Goal: Information Seeking & Learning: Learn about a topic

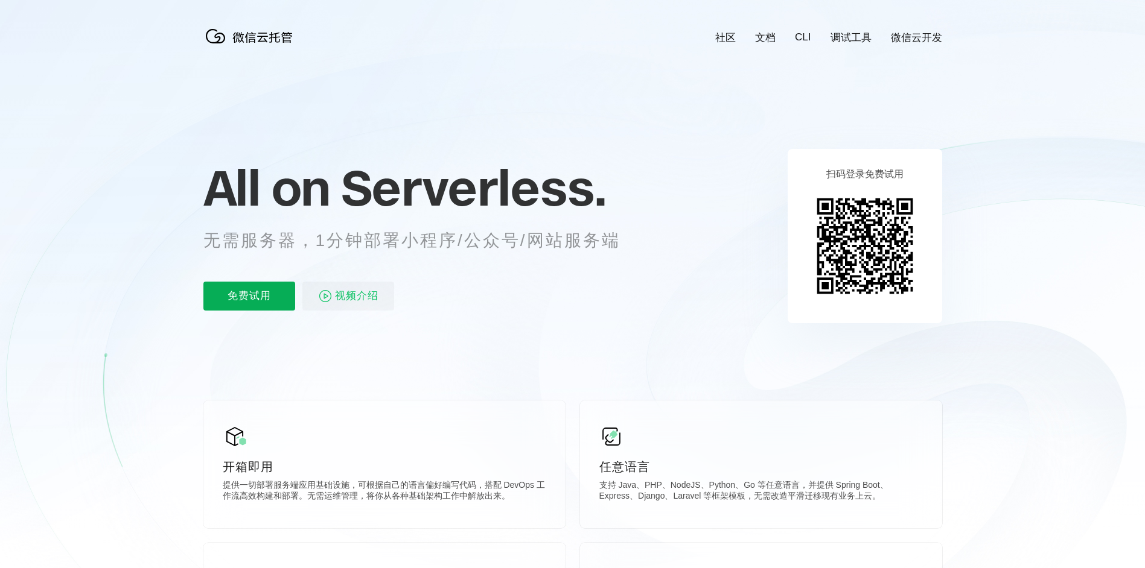
click at [264, 297] on p "免费试用" at bounding box center [249, 296] width 92 height 29
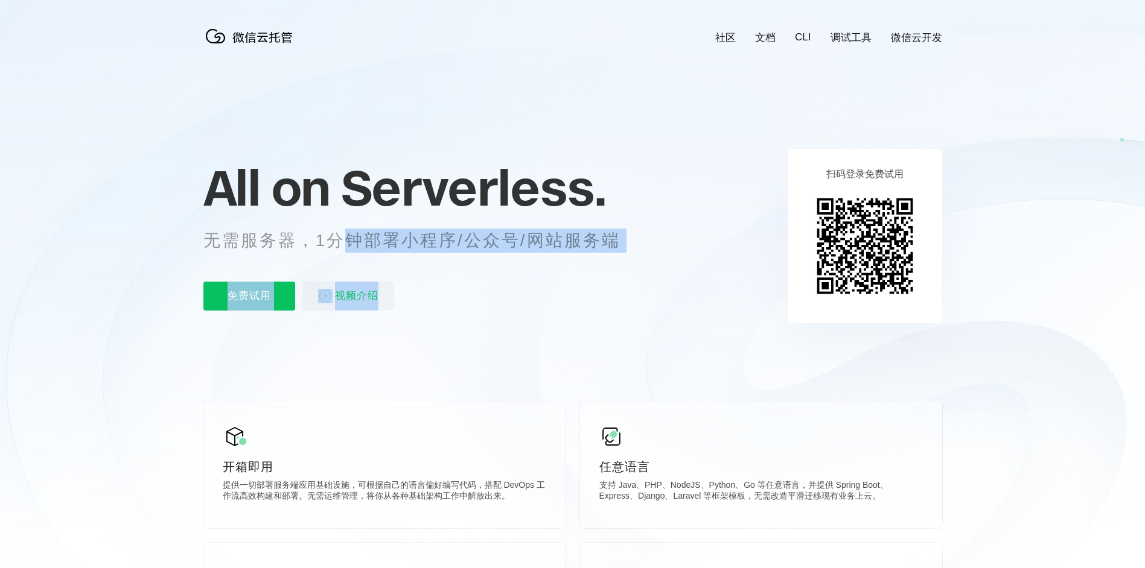
drag, startPoint x: 343, startPoint y: 247, endPoint x: 592, endPoint y: 254, distance: 248.7
click at [592, 254] on div "All on Serverless. 无需服务器，1分钟部署小程序/公众号/网站服务端 免费试用 视频介绍" at bounding box center [426, 235] width 447 height 175
drag, startPoint x: 592, startPoint y: 254, endPoint x: 530, endPoint y: 269, distance: 64.0
click at [530, 269] on div "All on Serverless. 无需服务器，1分钟部署小程序/公众号/网站服务端 免费试用 视频介绍" at bounding box center [426, 235] width 447 height 175
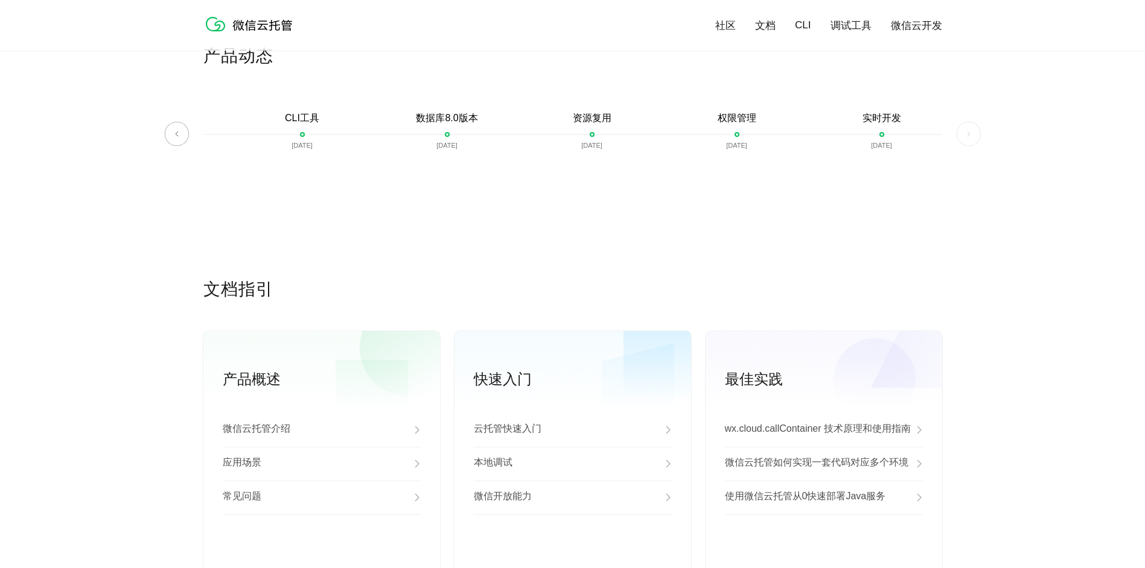
scroll to position [2978, 0]
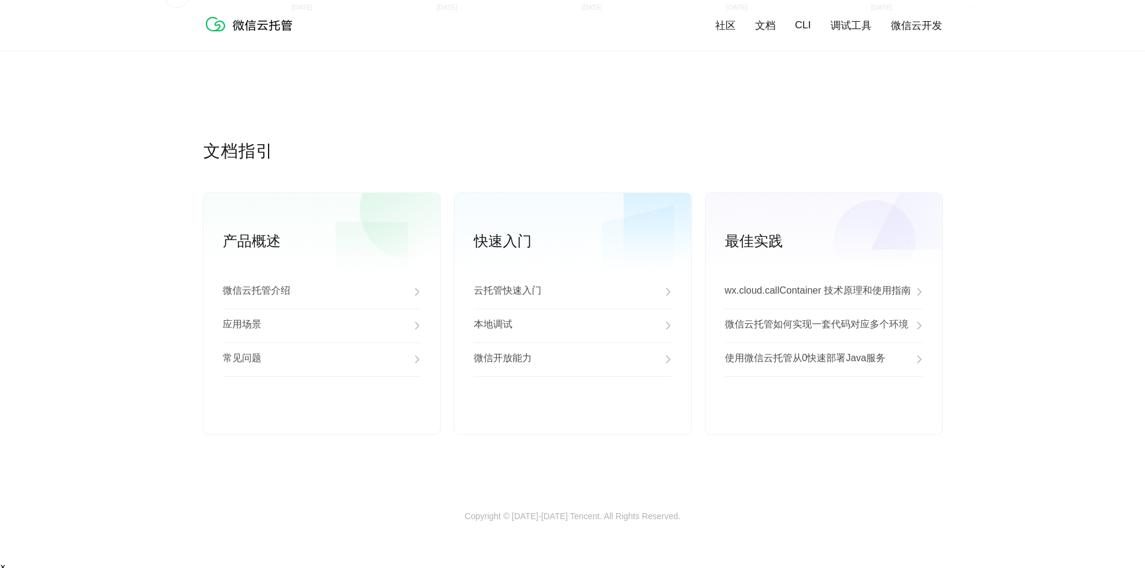
click at [49, 267] on div "文档指引 产品概述 微信云托管介绍 应用场景 常见问题 查看更多 快速入门 云托管快速入门 本地调试 微信开放能力 查看更多 最佳实践 wx.cloud.ca…" at bounding box center [572, 326] width 1145 height 372
